Goal: Task Accomplishment & Management: Manage account settings

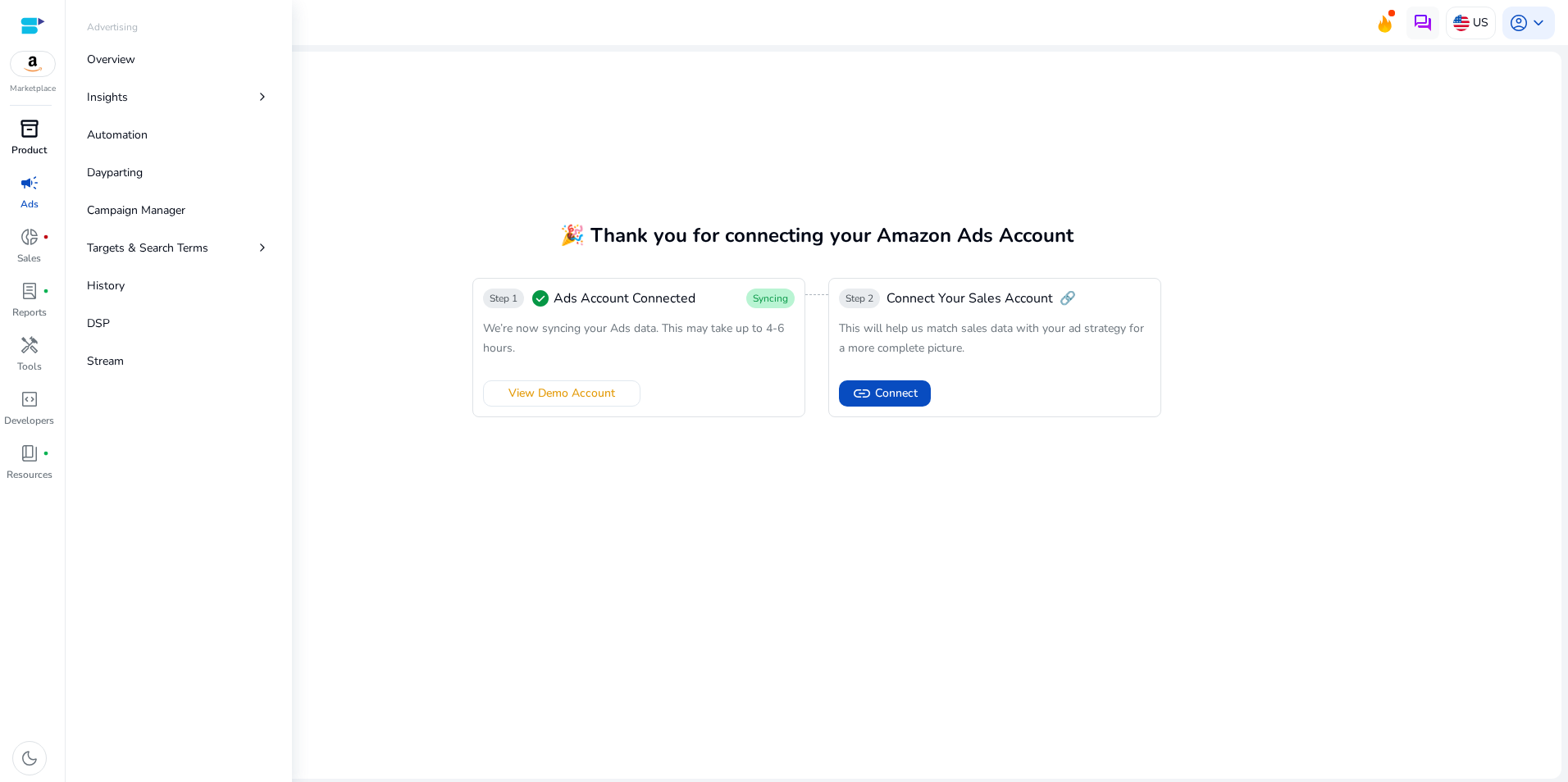
click at [23, 123] on span "inventory_2" at bounding box center [30, 129] width 20 height 20
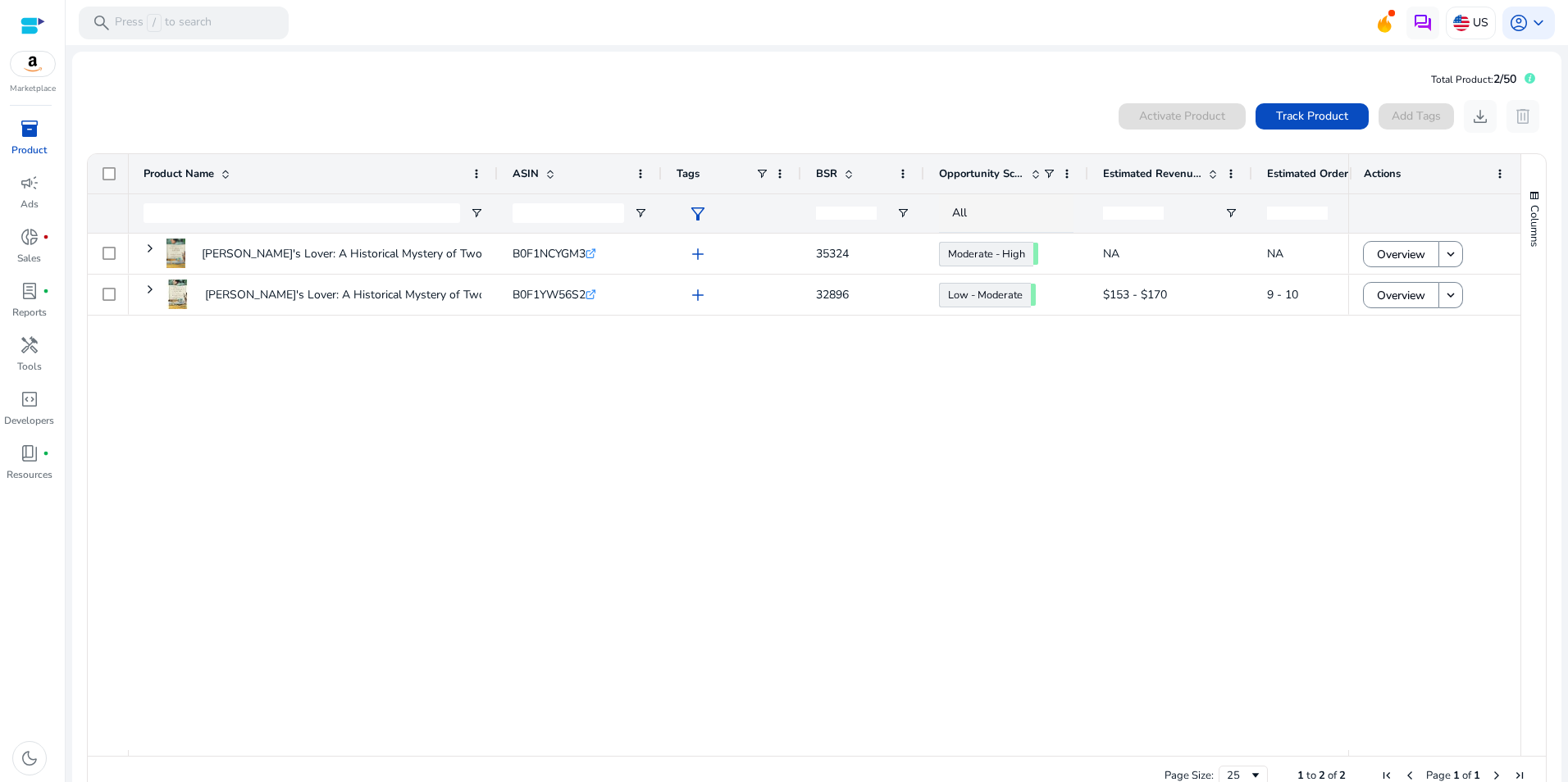
click at [577, 441] on div "[PERSON_NAME]'s Lover: A Historical Mystery of Two Women Divided by... B0F1NCYG…" at bounding box center [738, 491] width 1220 height 516
click at [1290, 113] on span "Track Product" at bounding box center [1311, 116] width 72 height 17
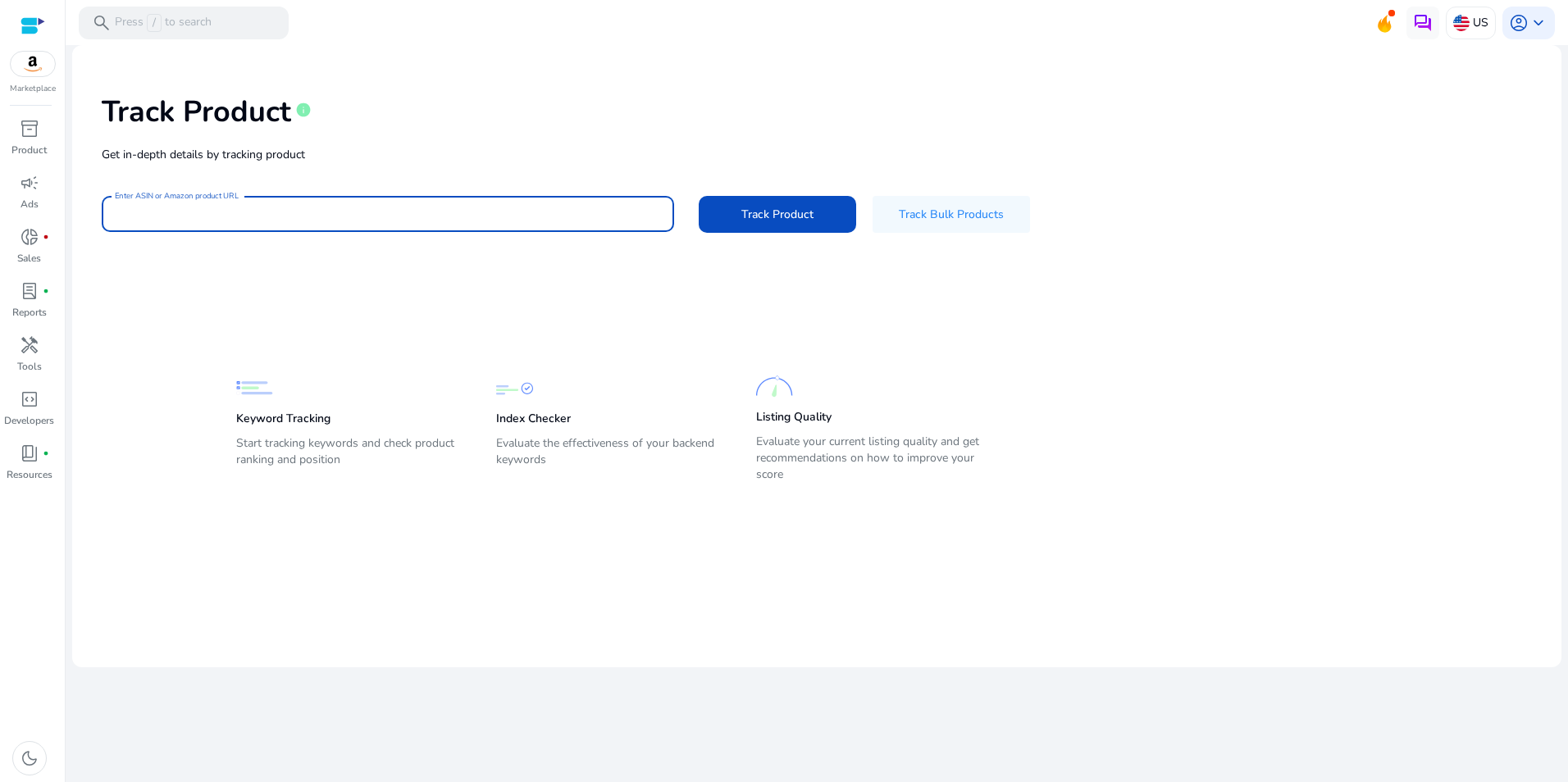
click at [232, 212] on input "Enter ASIN or Amazon product URL" at bounding box center [388, 214] width 546 height 18
paste input "**********"
type input "**********"
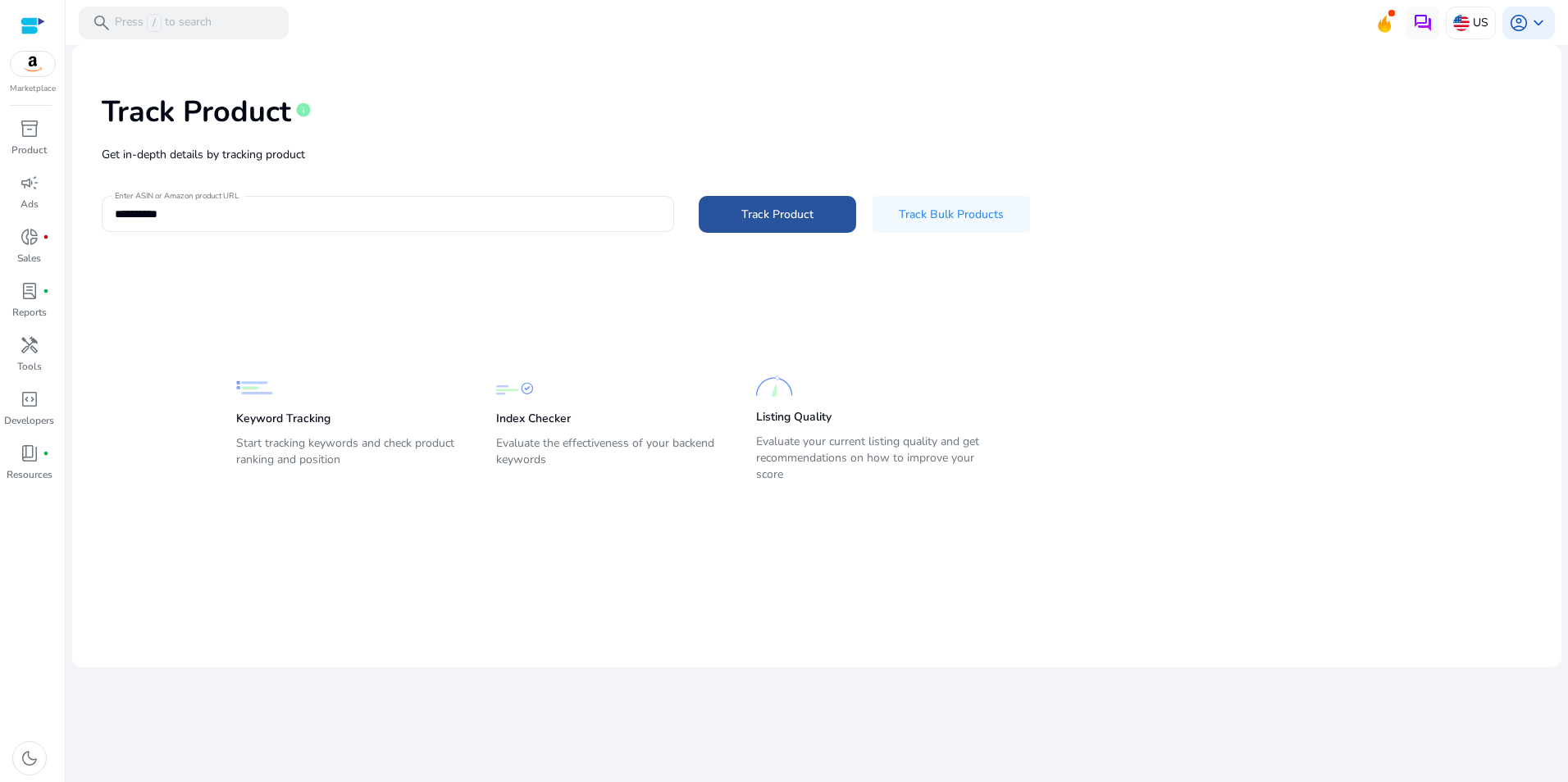
click at [744, 220] on span "Track Product" at bounding box center [777, 214] width 72 height 17
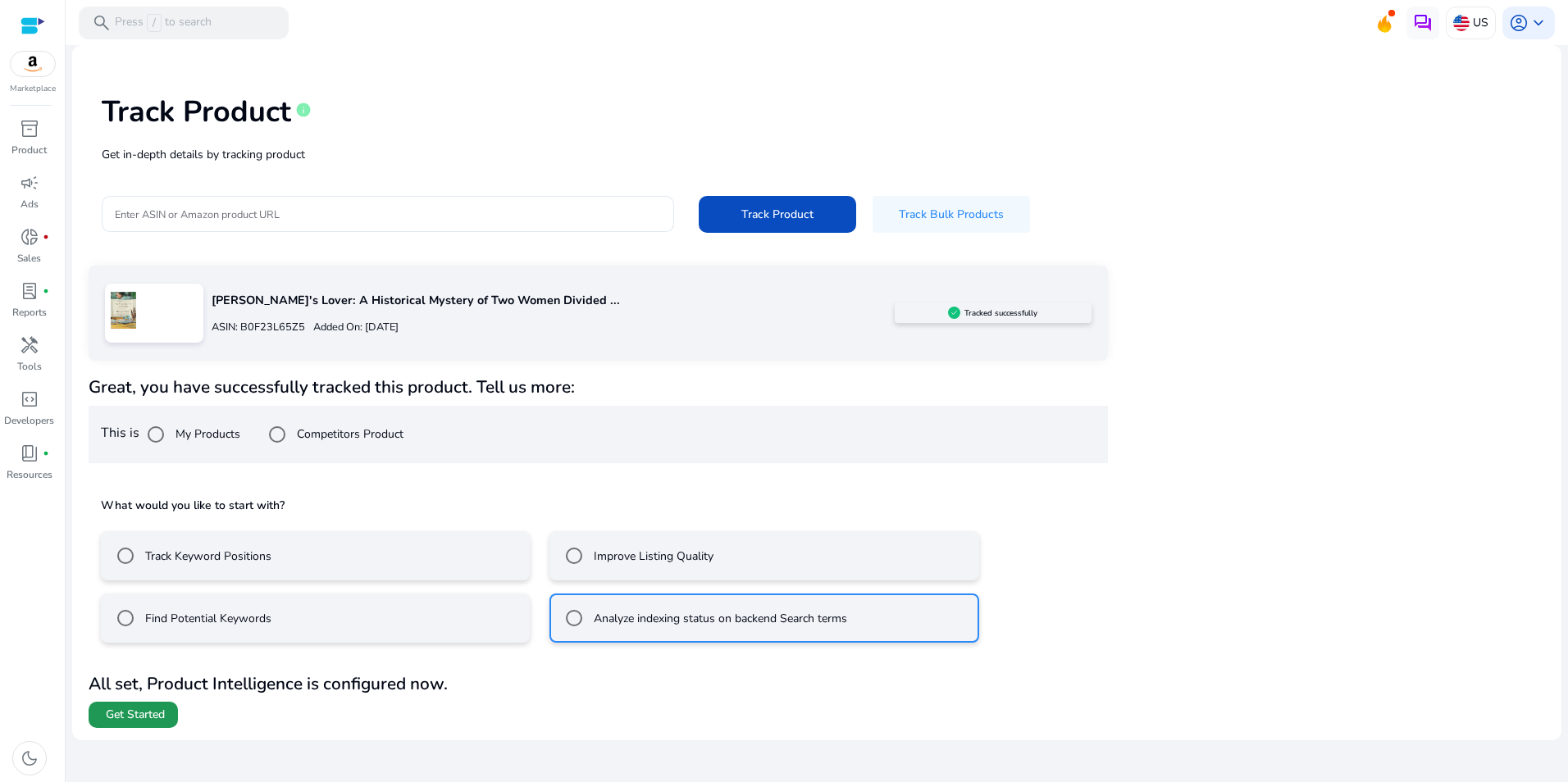
click at [132, 715] on span "Get Started" at bounding box center [135, 715] width 59 height 16
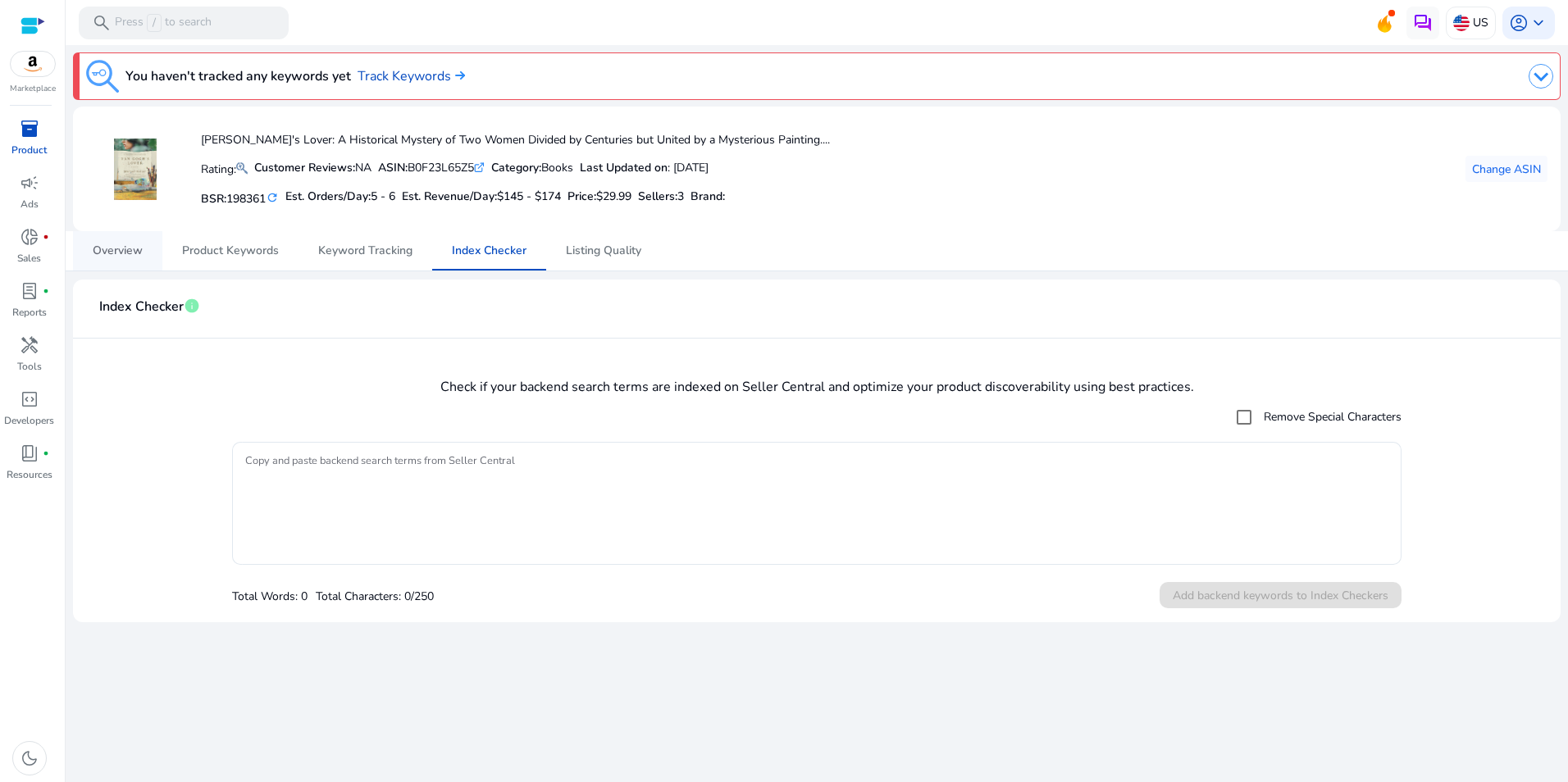
click at [127, 252] on span "Overview" at bounding box center [117, 250] width 50 height 12
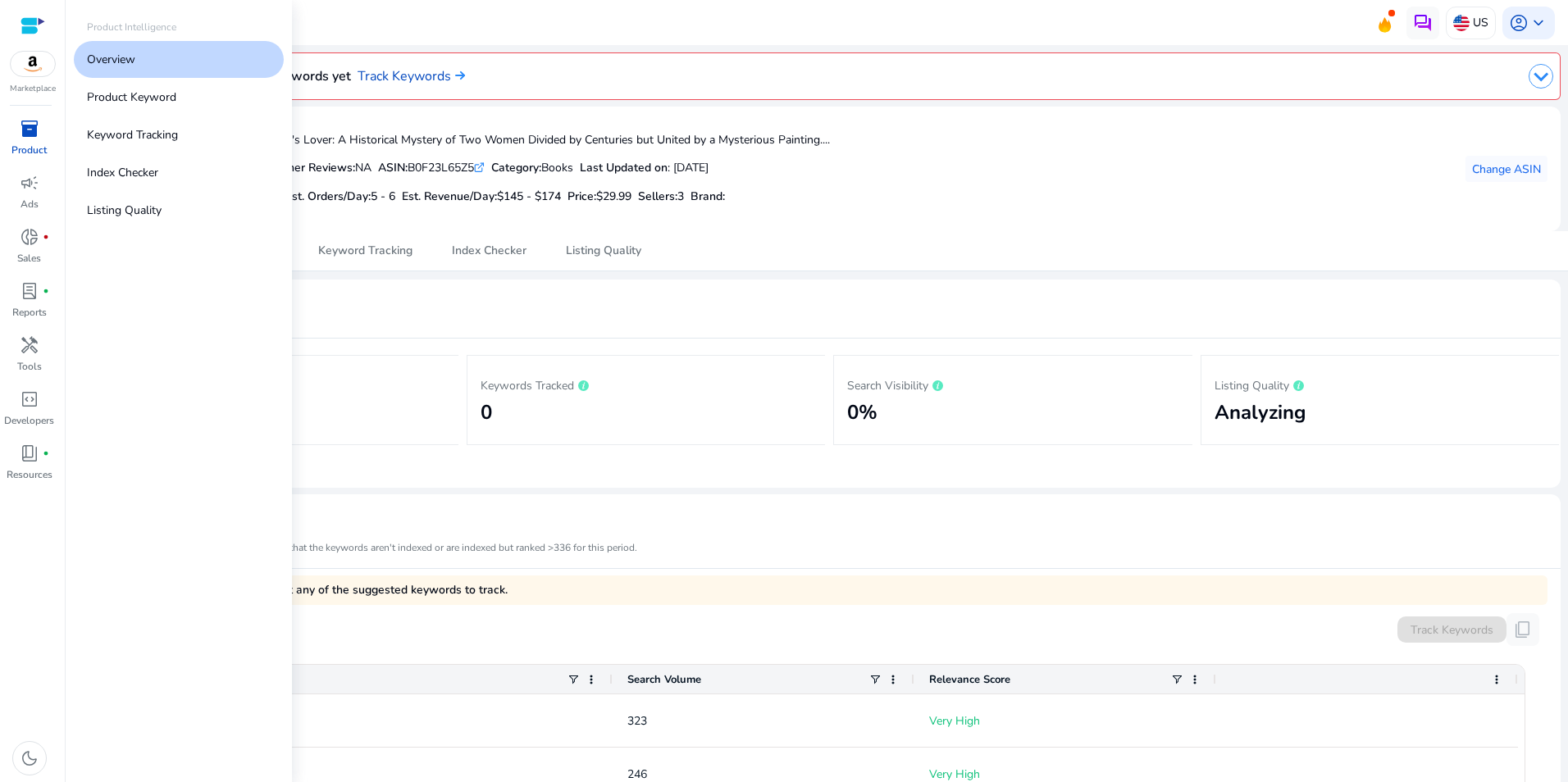
click at [24, 127] on span "inventory_2" at bounding box center [30, 129] width 20 height 20
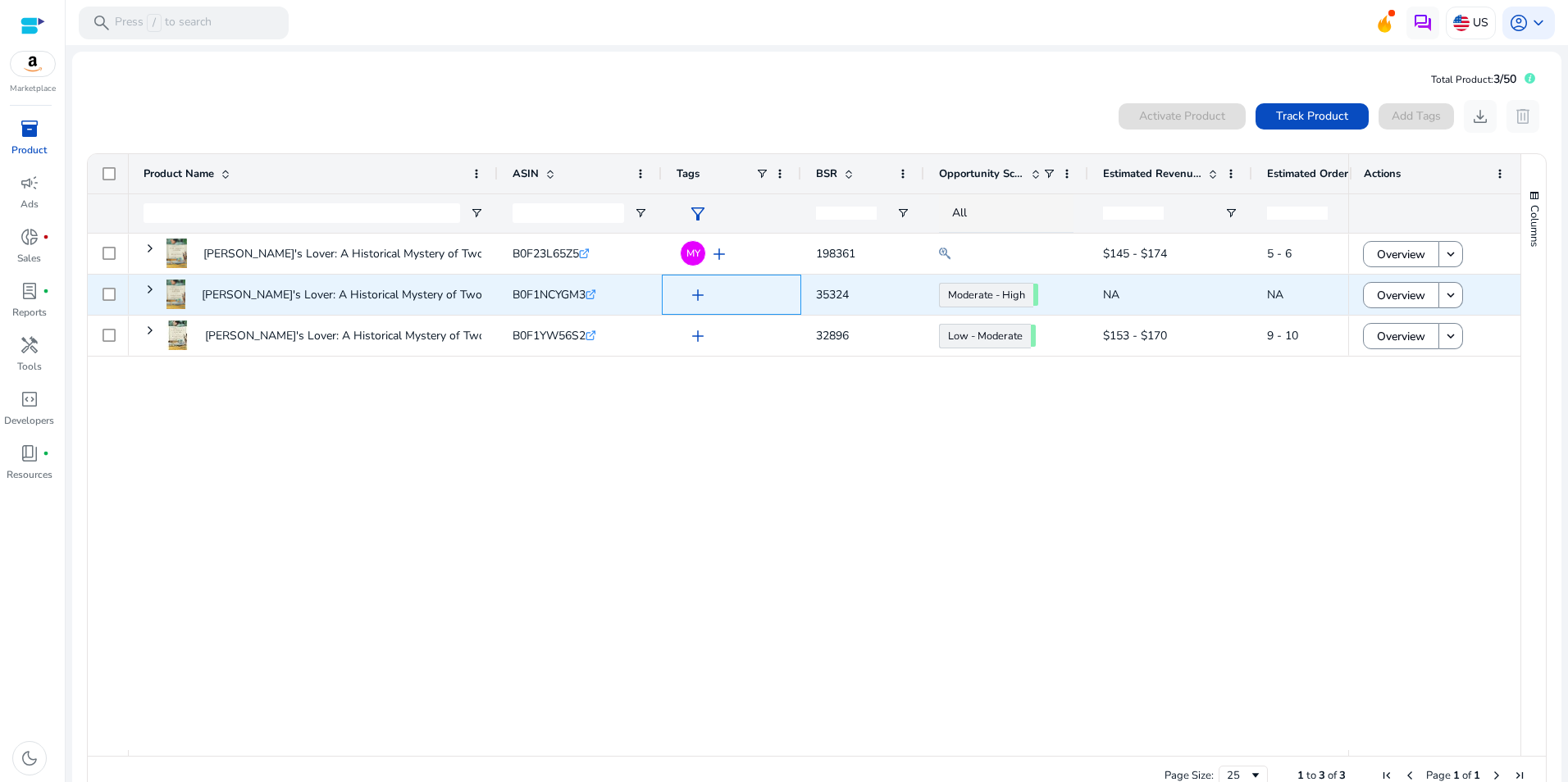
click at [699, 296] on span "add" at bounding box center [698, 295] width 20 height 20
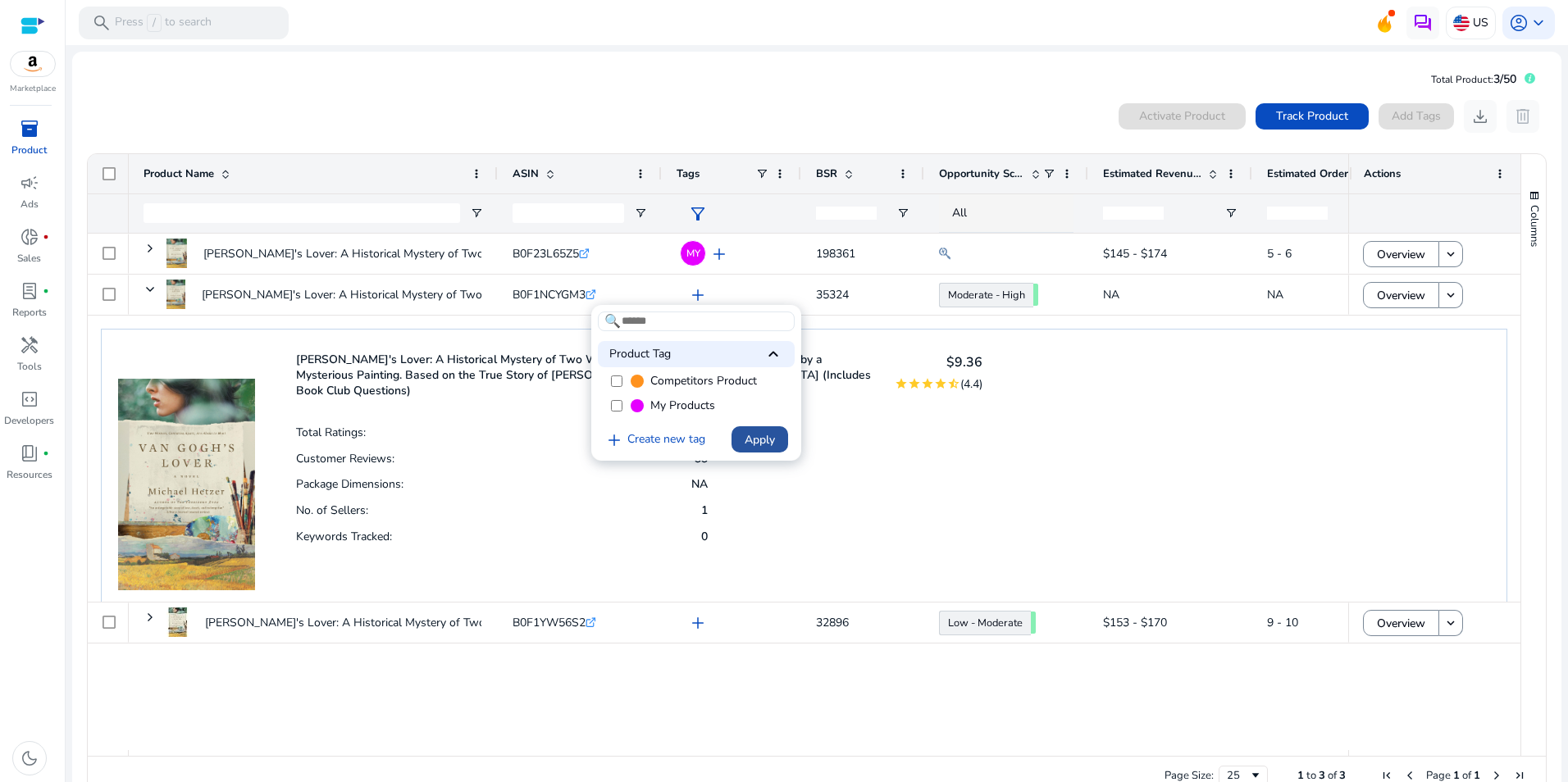
click at [757, 441] on span "Apply" at bounding box center [759, 439] width 30 height 17
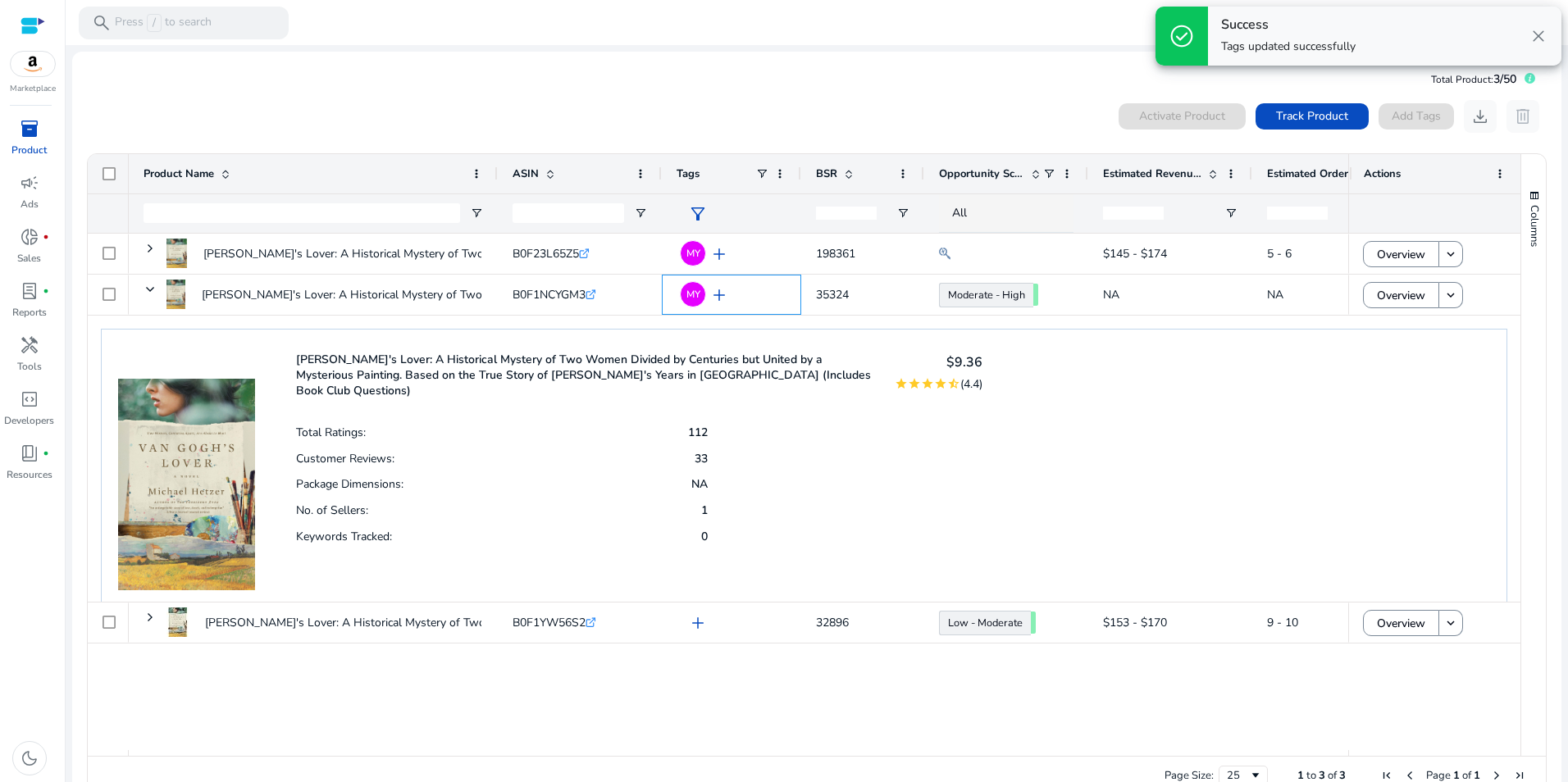
scroll to position [36, 0]
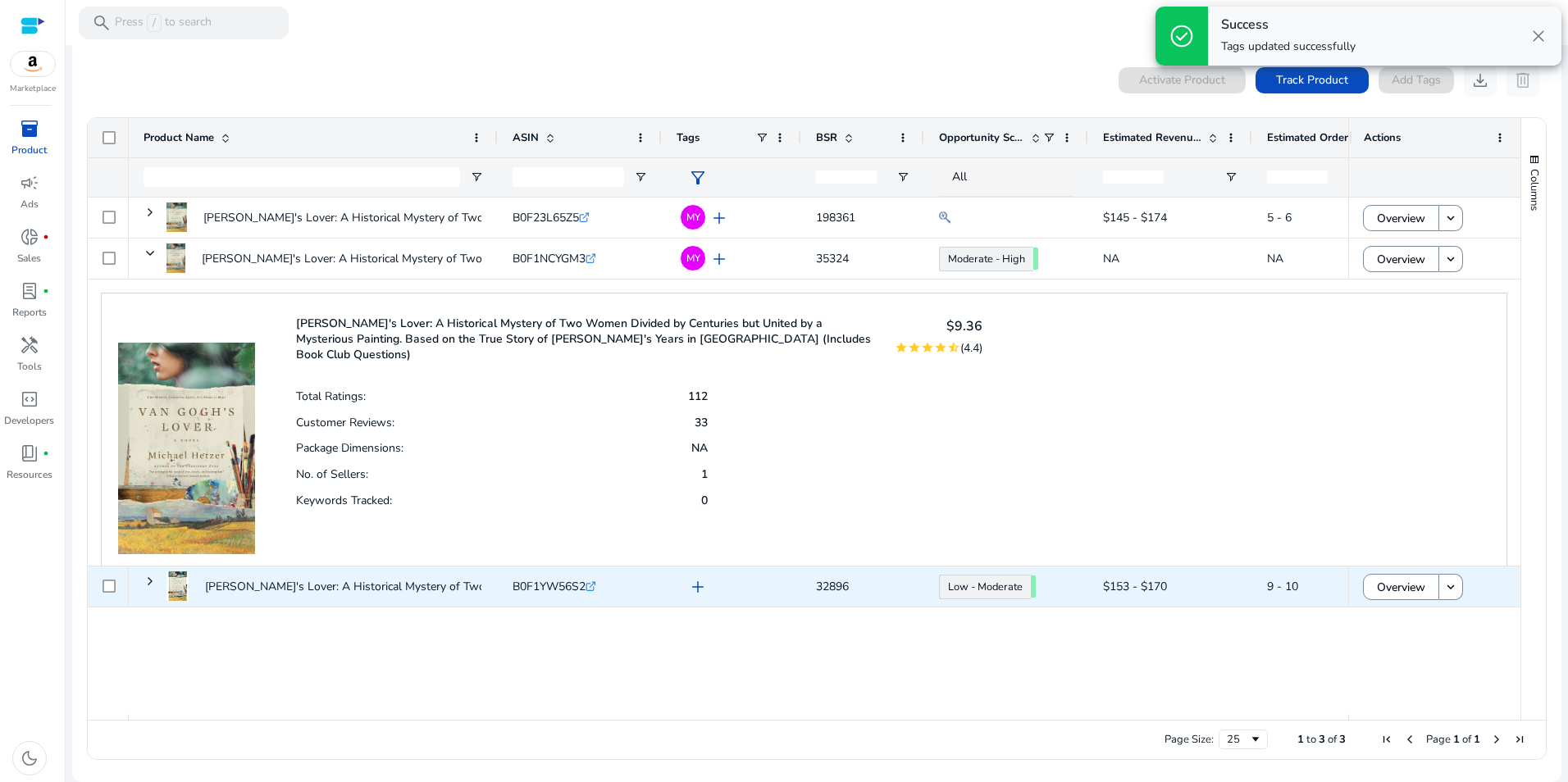
click at [693, 588] on span "add" at bounding box center [698, 587] width 20 height 20
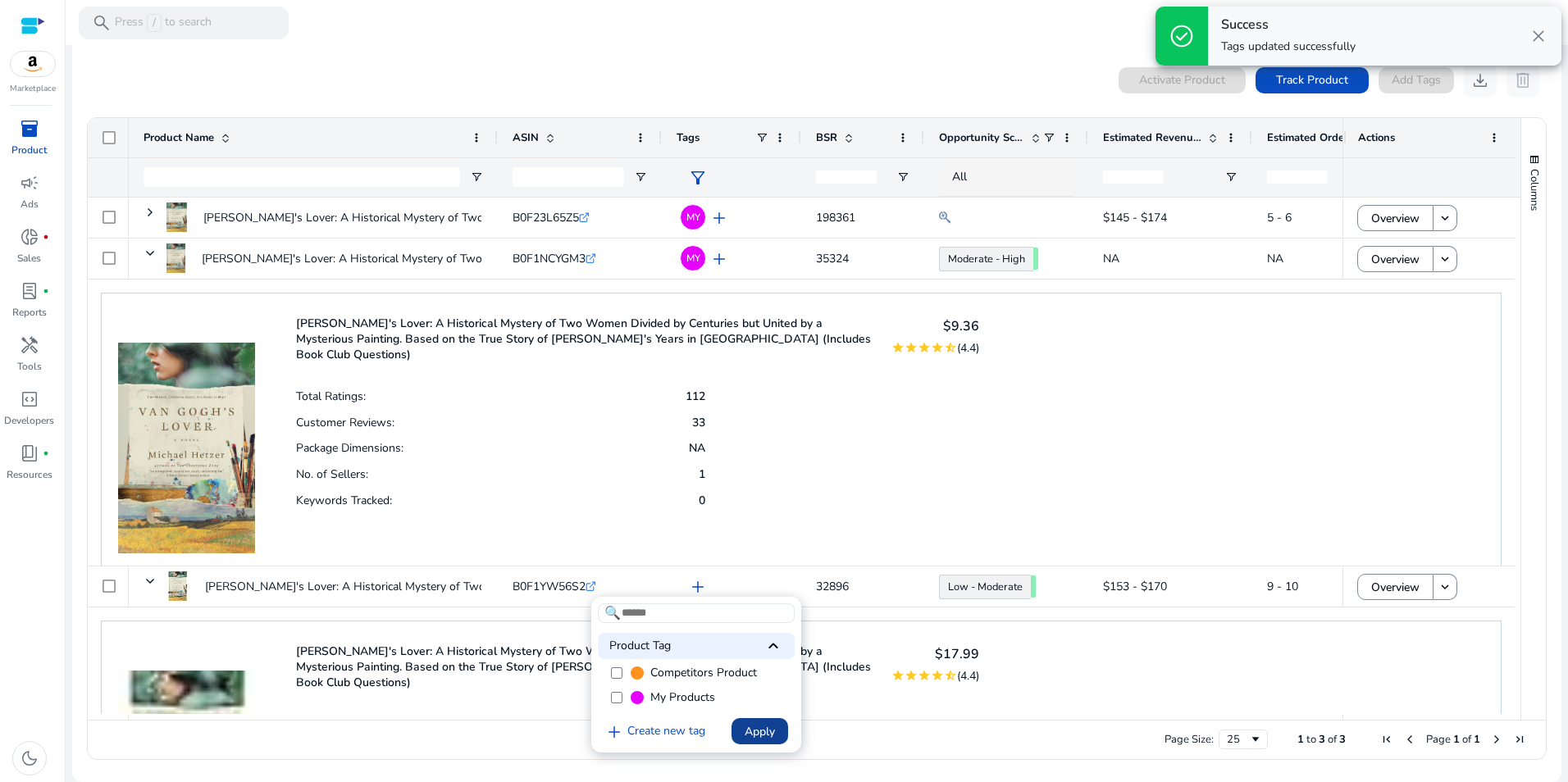
click at [755, 734] on span "Apply" at bounding box center [759, 732] width 30 height 17
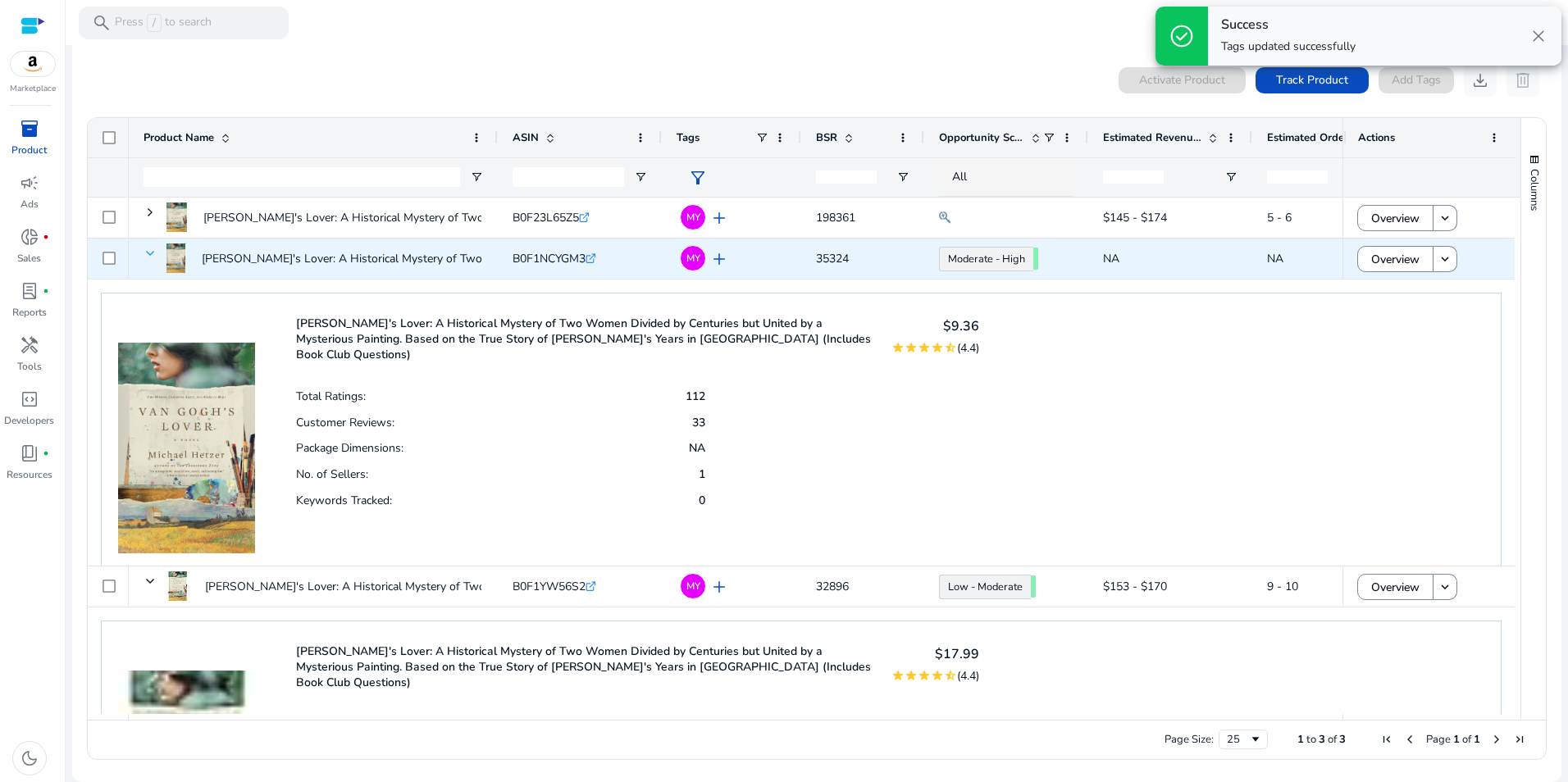
click at [148, 248] on span at bounding box center [150, 253] width 13 height 13
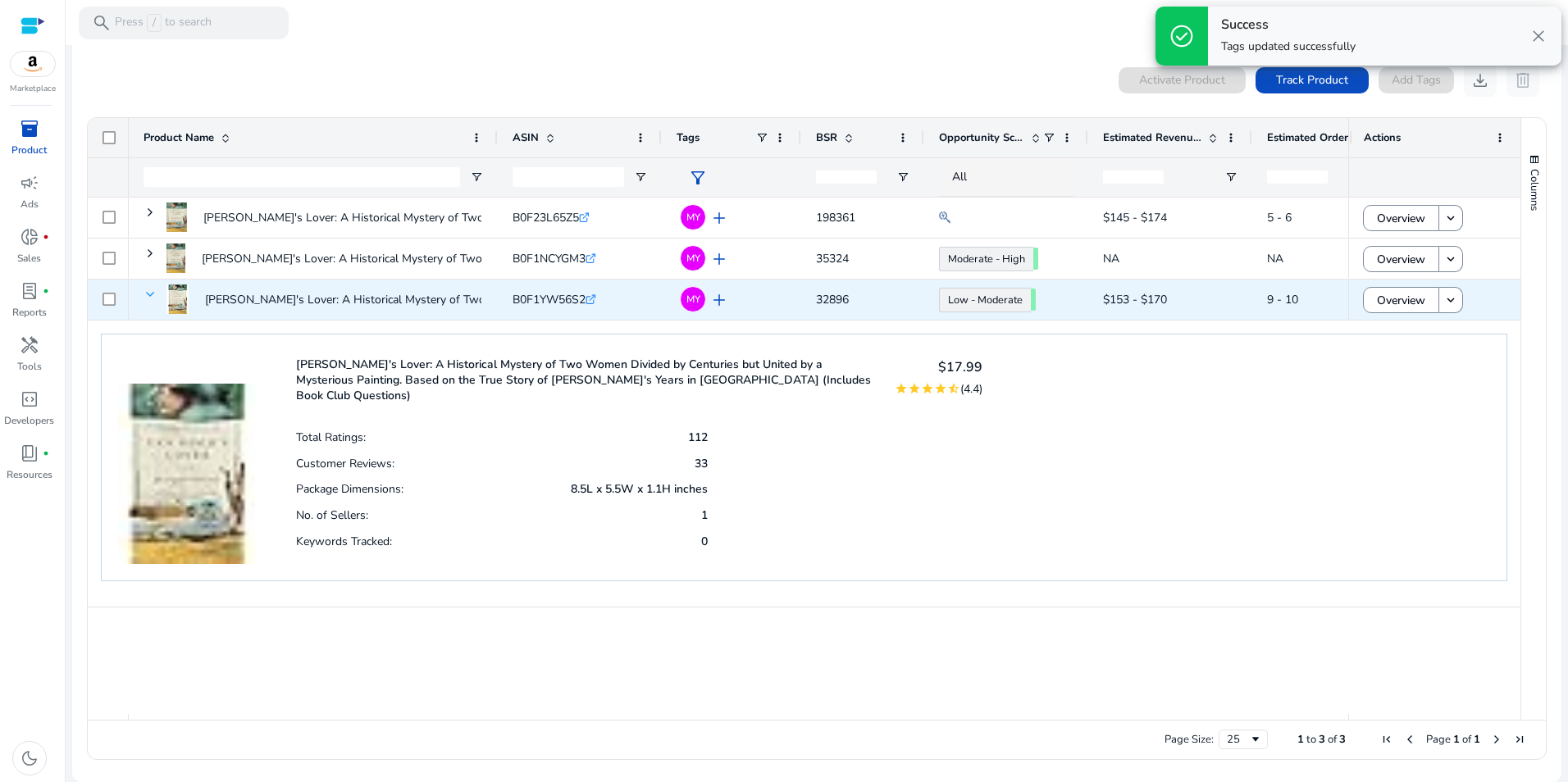
click at [149, 291] on span at bounding box center [150, 294] width 13 height 13
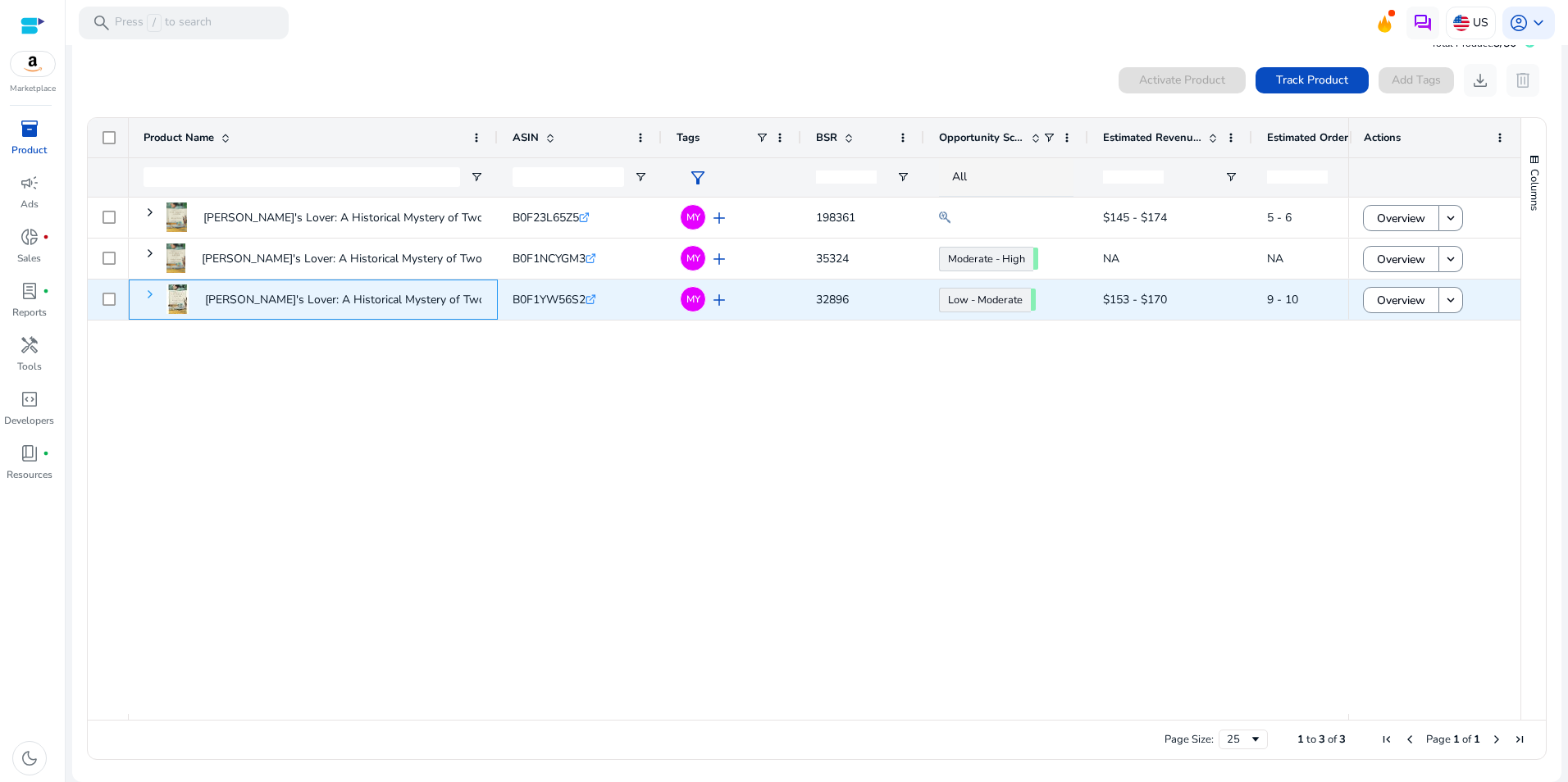
click at [150, 296] on span at bounding box center [150, 294] width 13 height 13
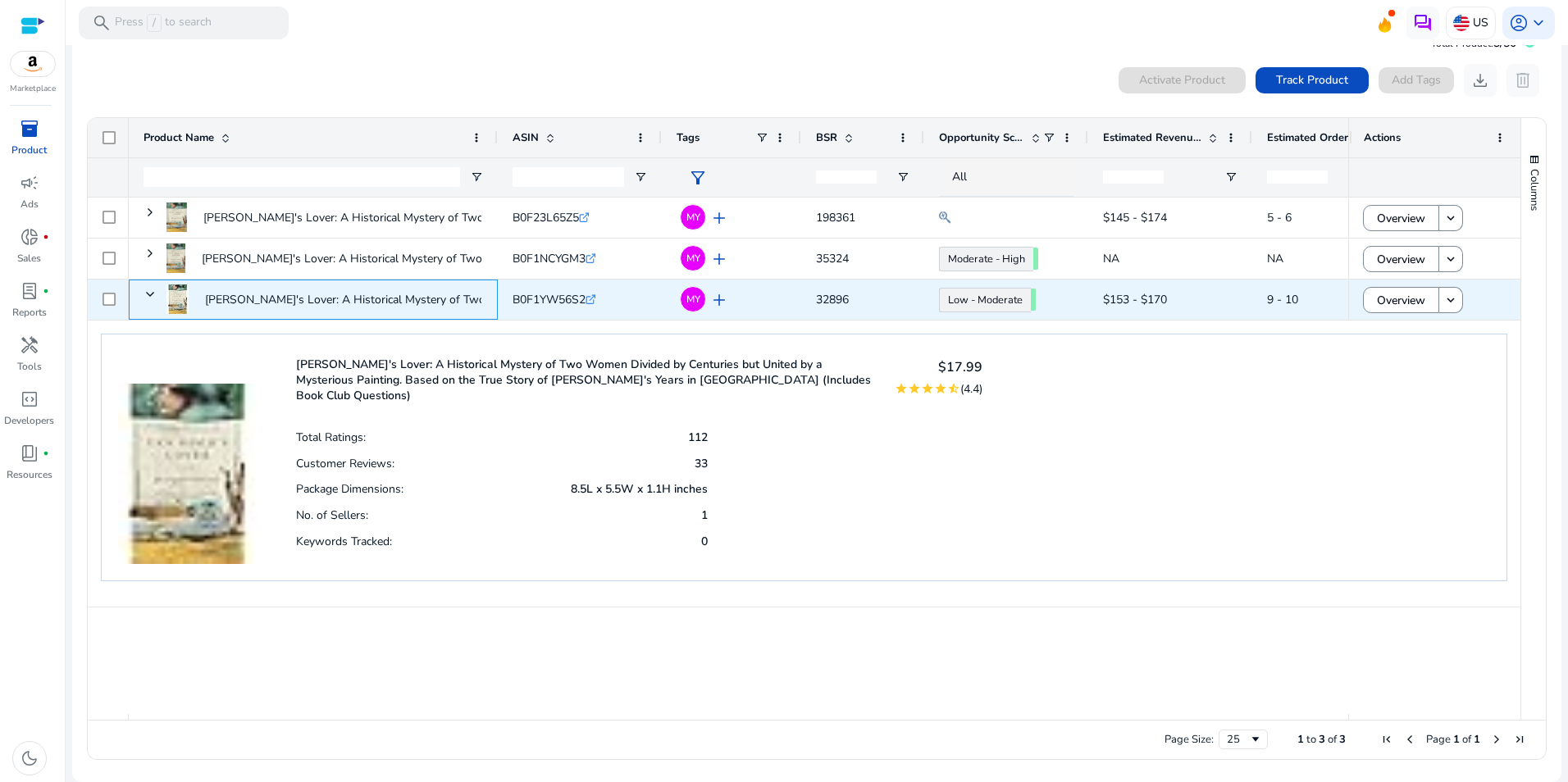
click at [150, 296] on span at bounding box center [150, 294] width 13 height 13
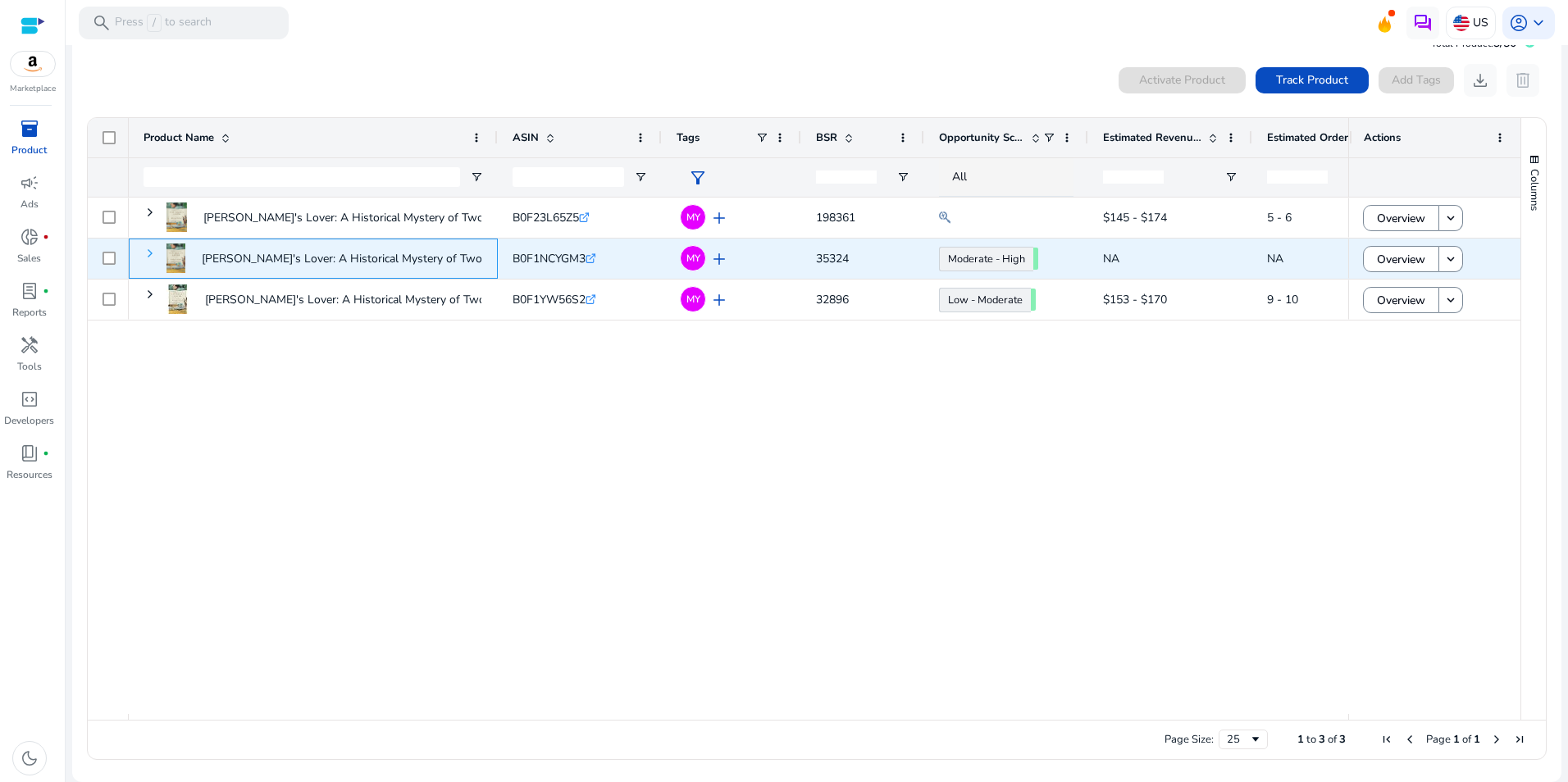
click at [149, 259] on span at bounding box center [150, 253] width 13 height 13
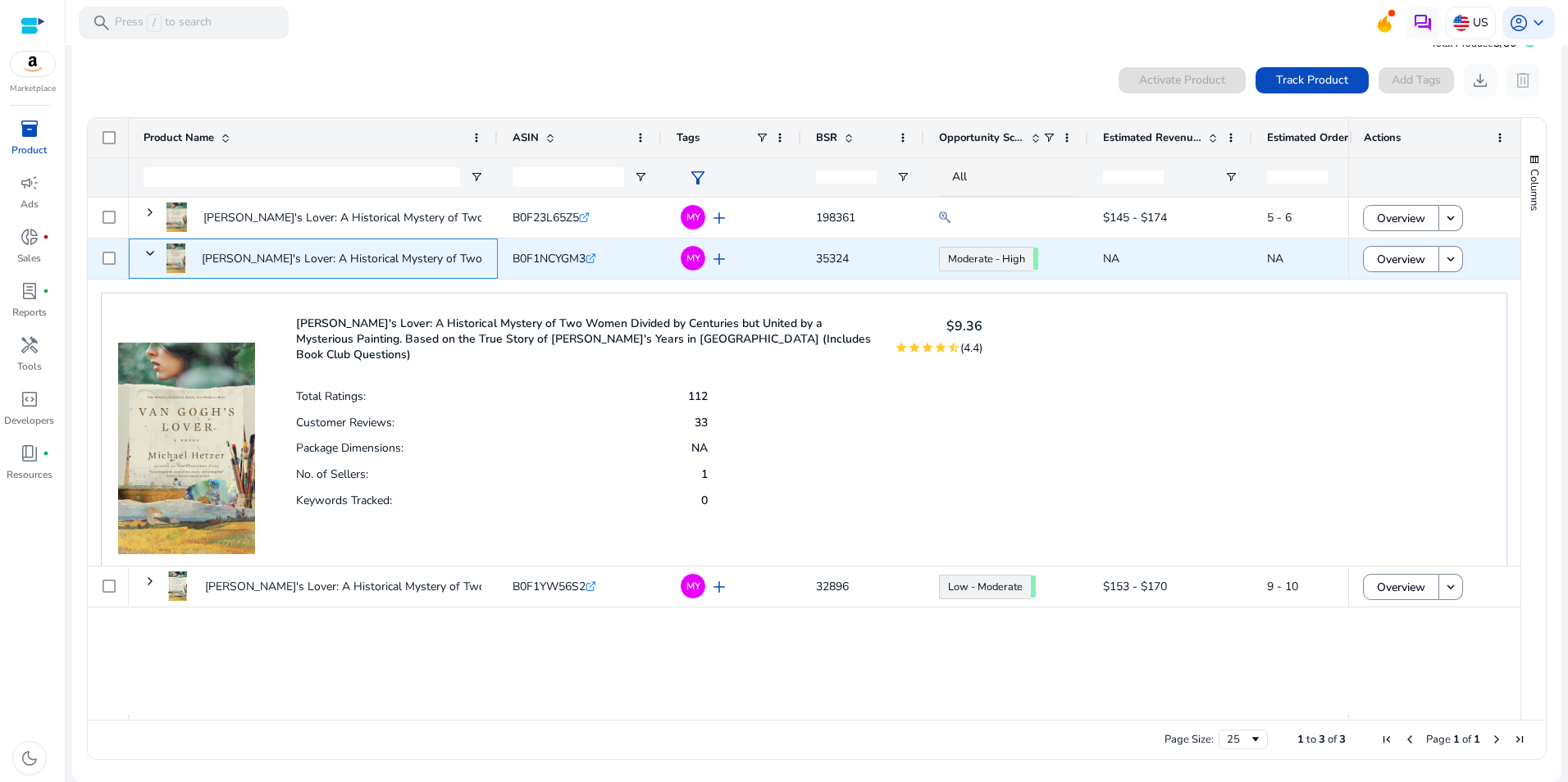
click at [149, 259] on span at bounding box center [150, 253] width 13 height 13
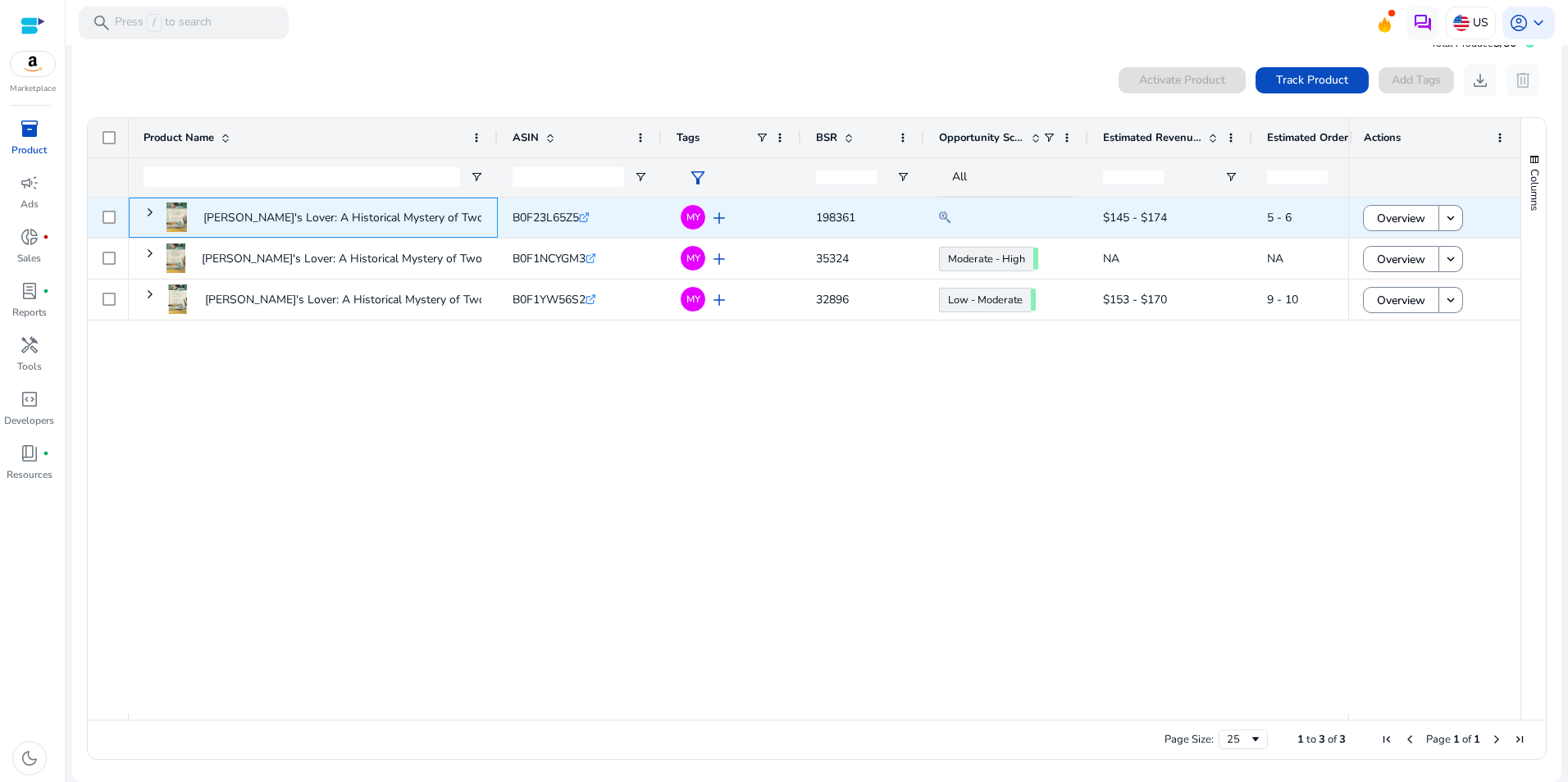
click at [154, 220] on span at bounding box center [150, 212] width 13 height 34
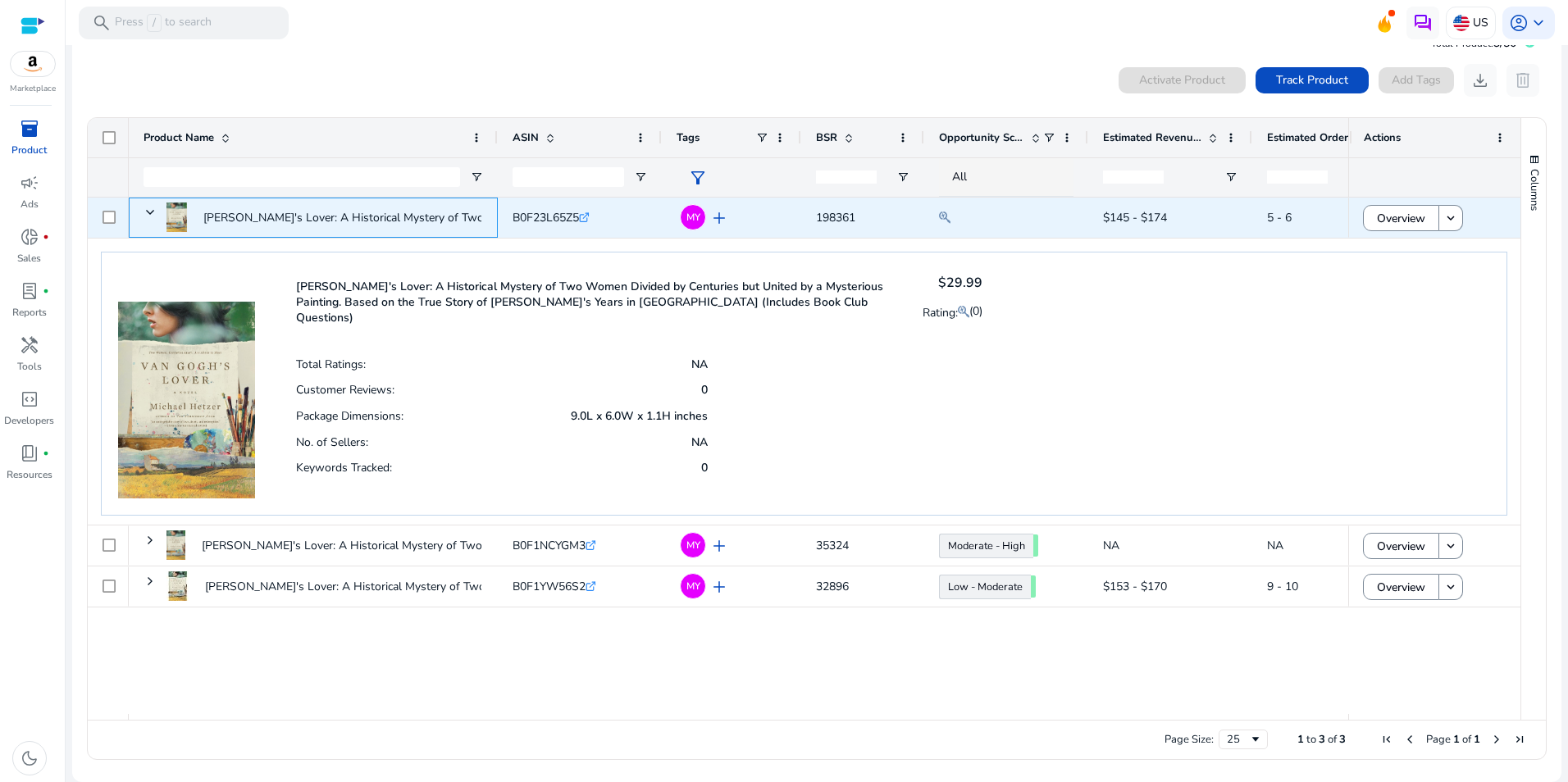
click at [154, 220] on span at bounding box center [150, 212] width 13 height 34
